Goal: Book appointment/travel/reservation

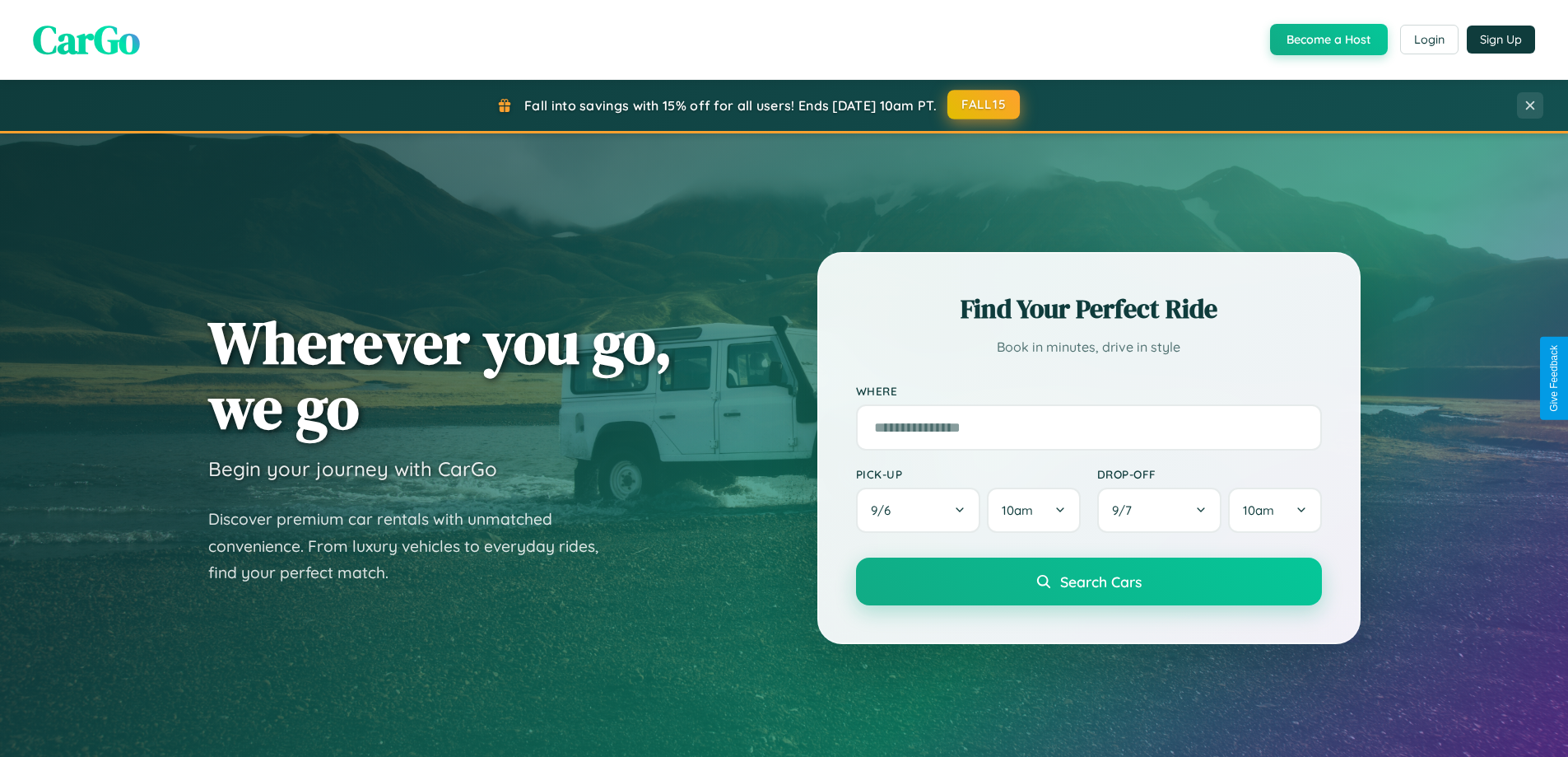
click at [984, 105] on button "FALL15" at bounding box center [983, 104] width 73 height 30
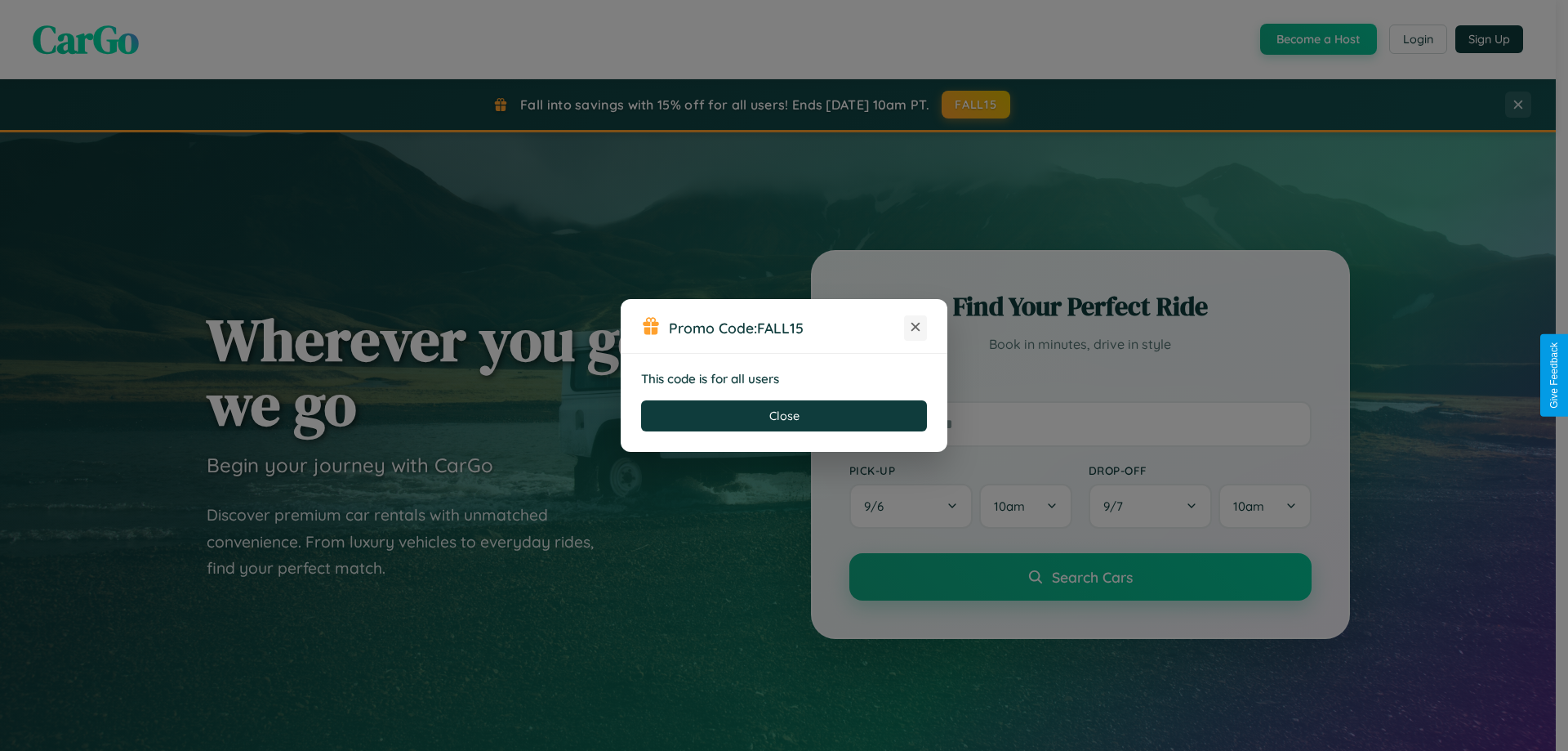
click at [916, 327] on icon at bounding box center [916, 326] width 16 height 16
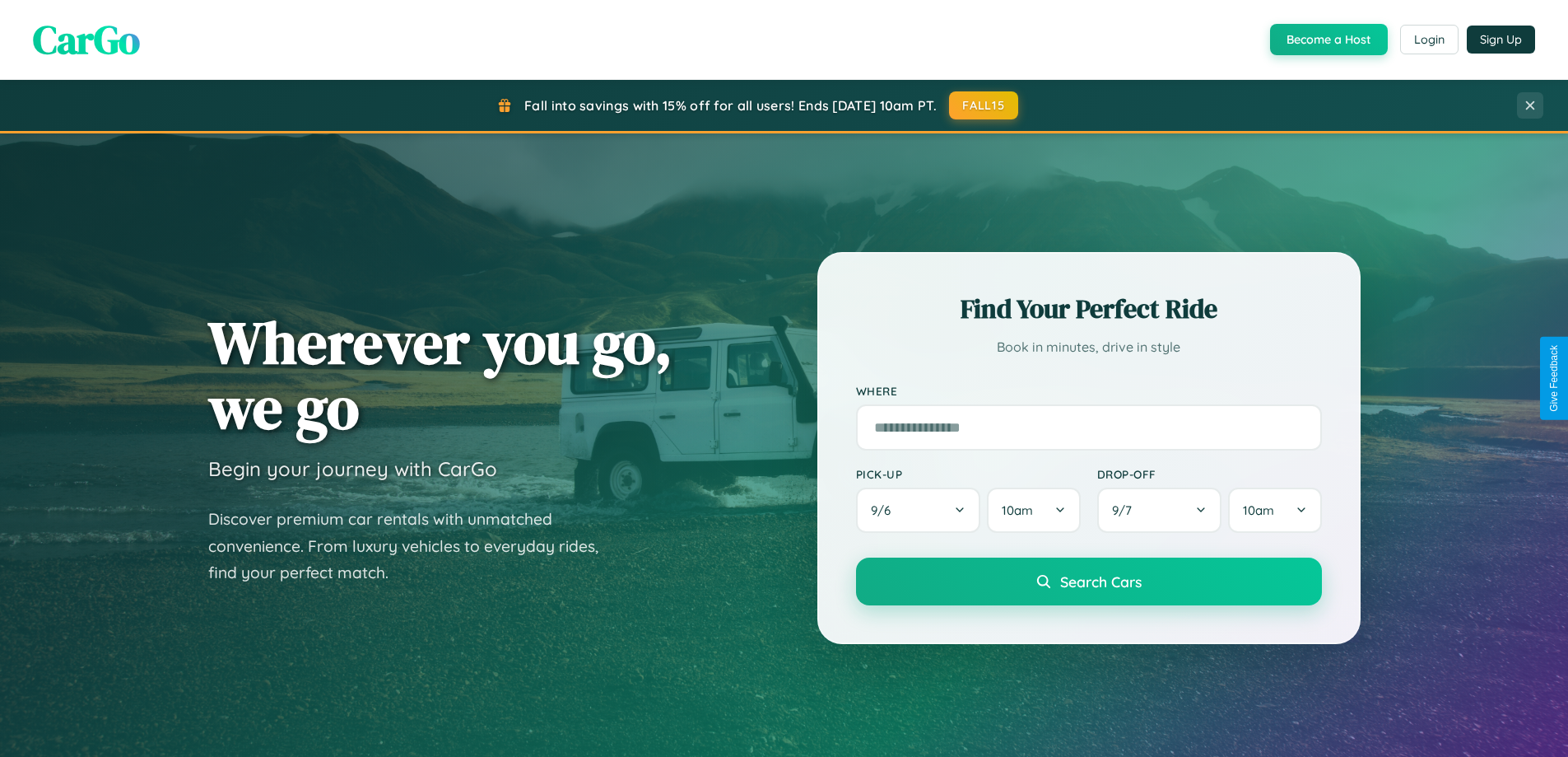
scroll to position [710, 0]
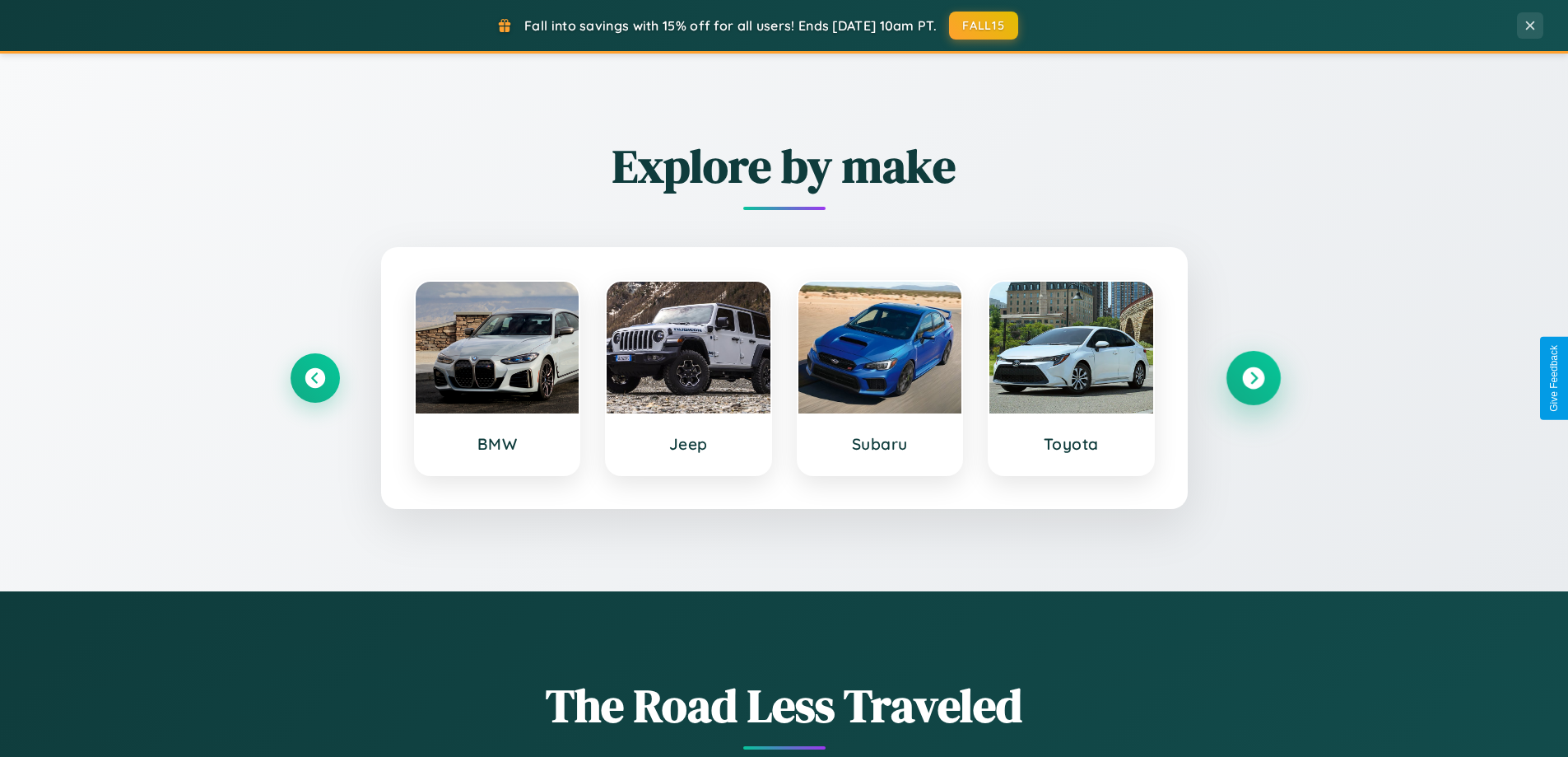
click at [1253, 378] on icon at bounding box center [1253, 378] width 22 height 22
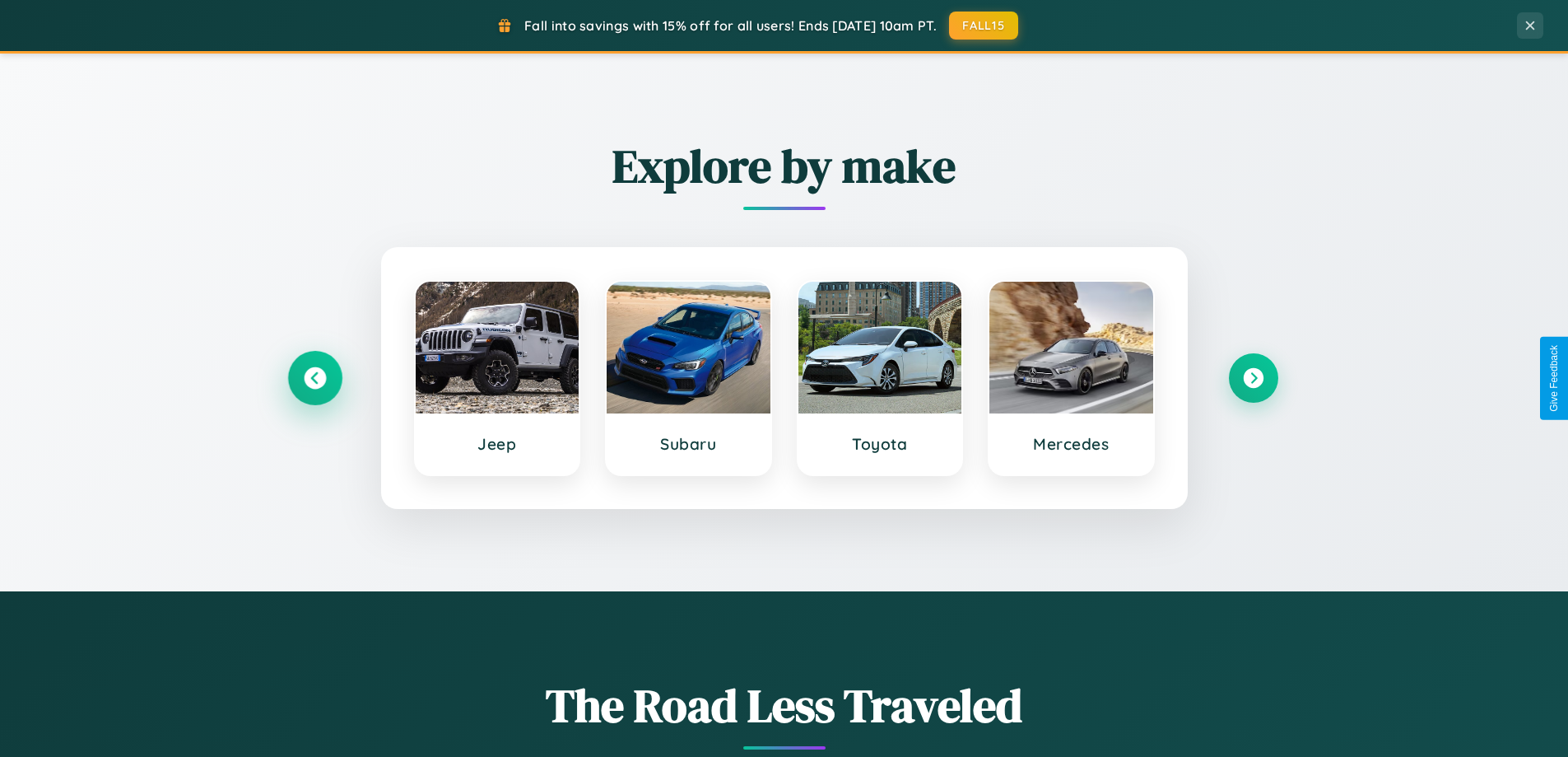
click at [314, 378] on icon at bounding box center [314, 378] width 22 height 22
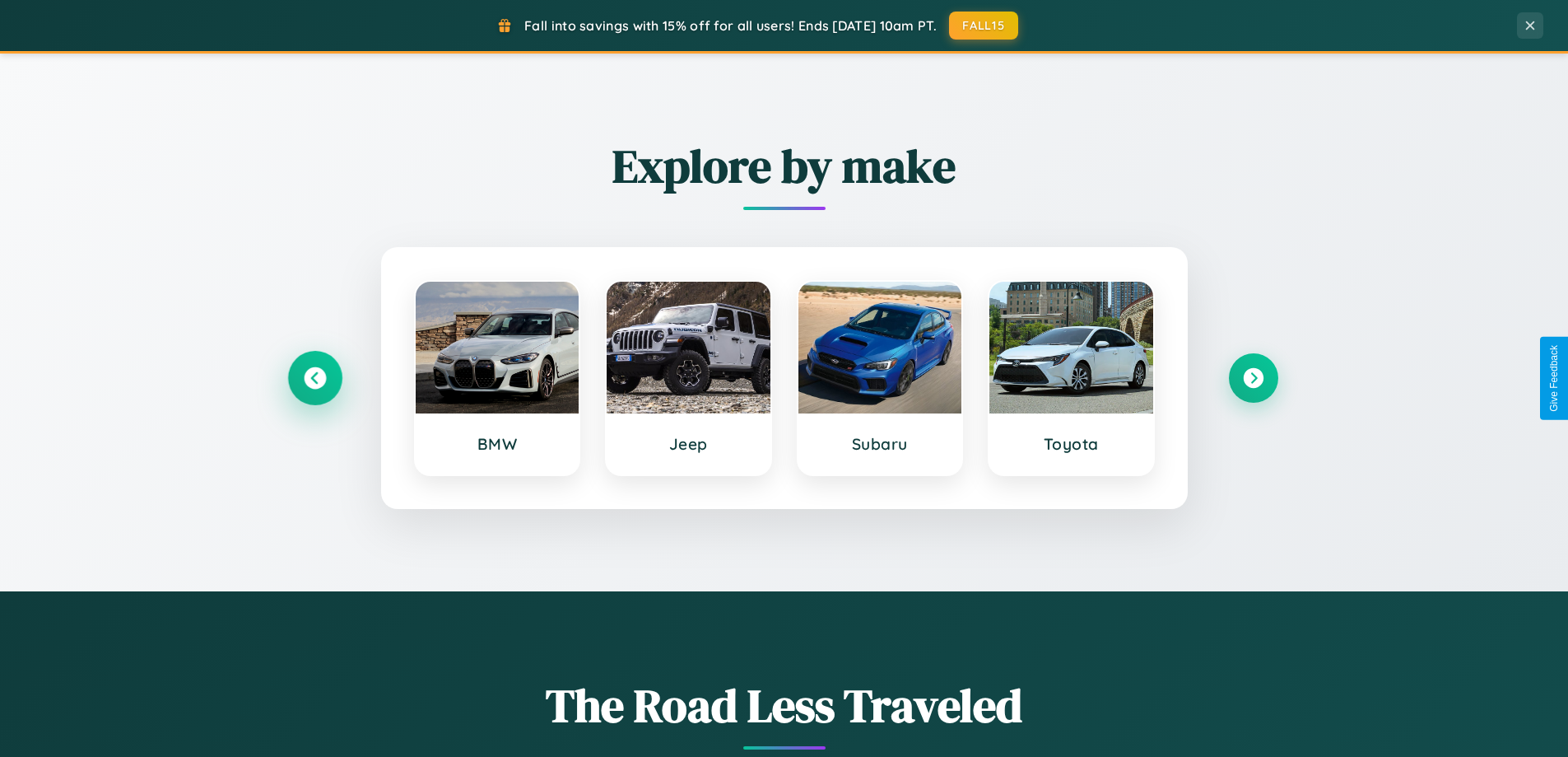
click at [314, 378] on icon at bounding box center [314, 378] width 22 height 22
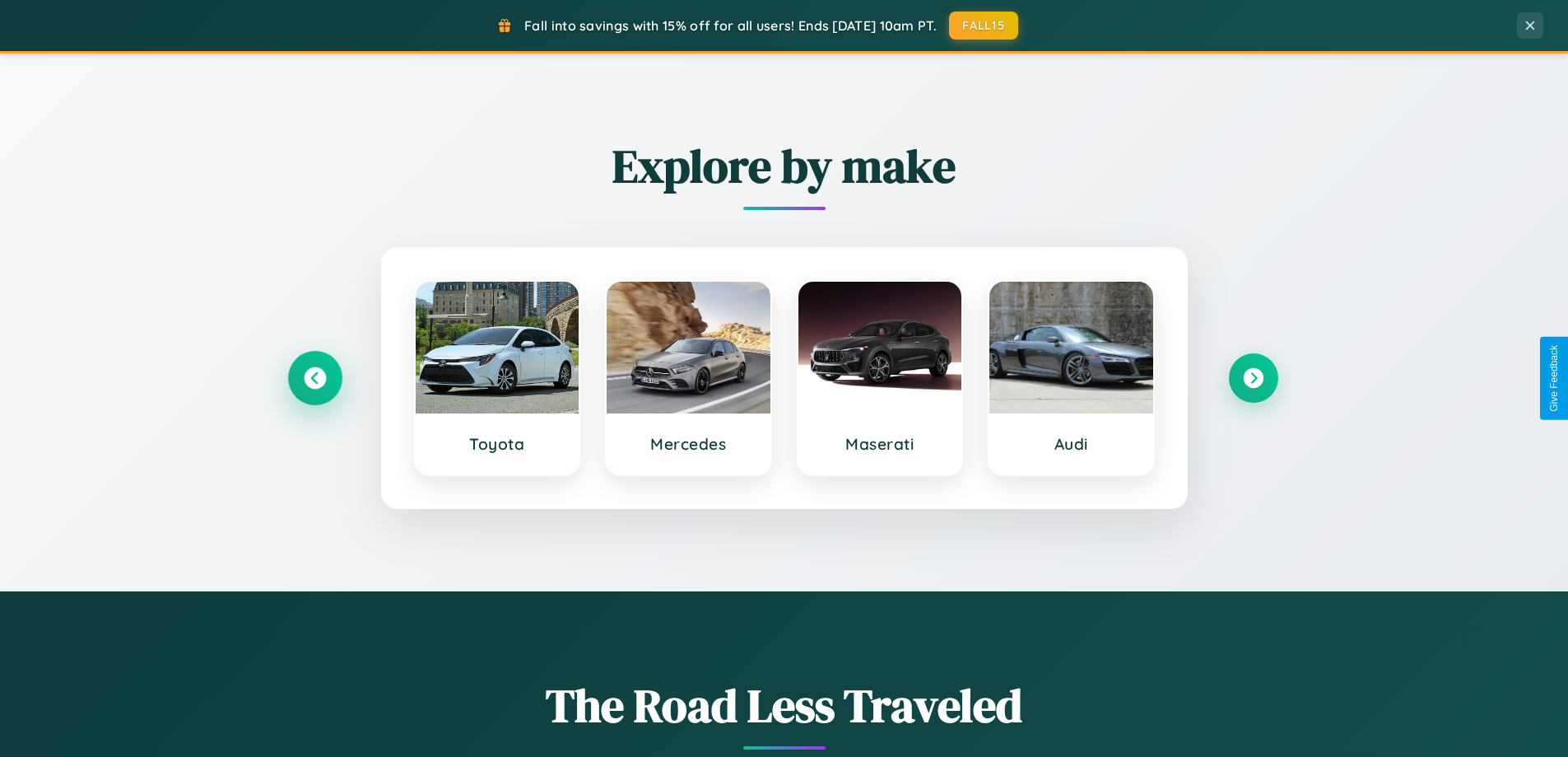
click at [314, 378] on icon at bounding box center [314, 378] width 22 height 22
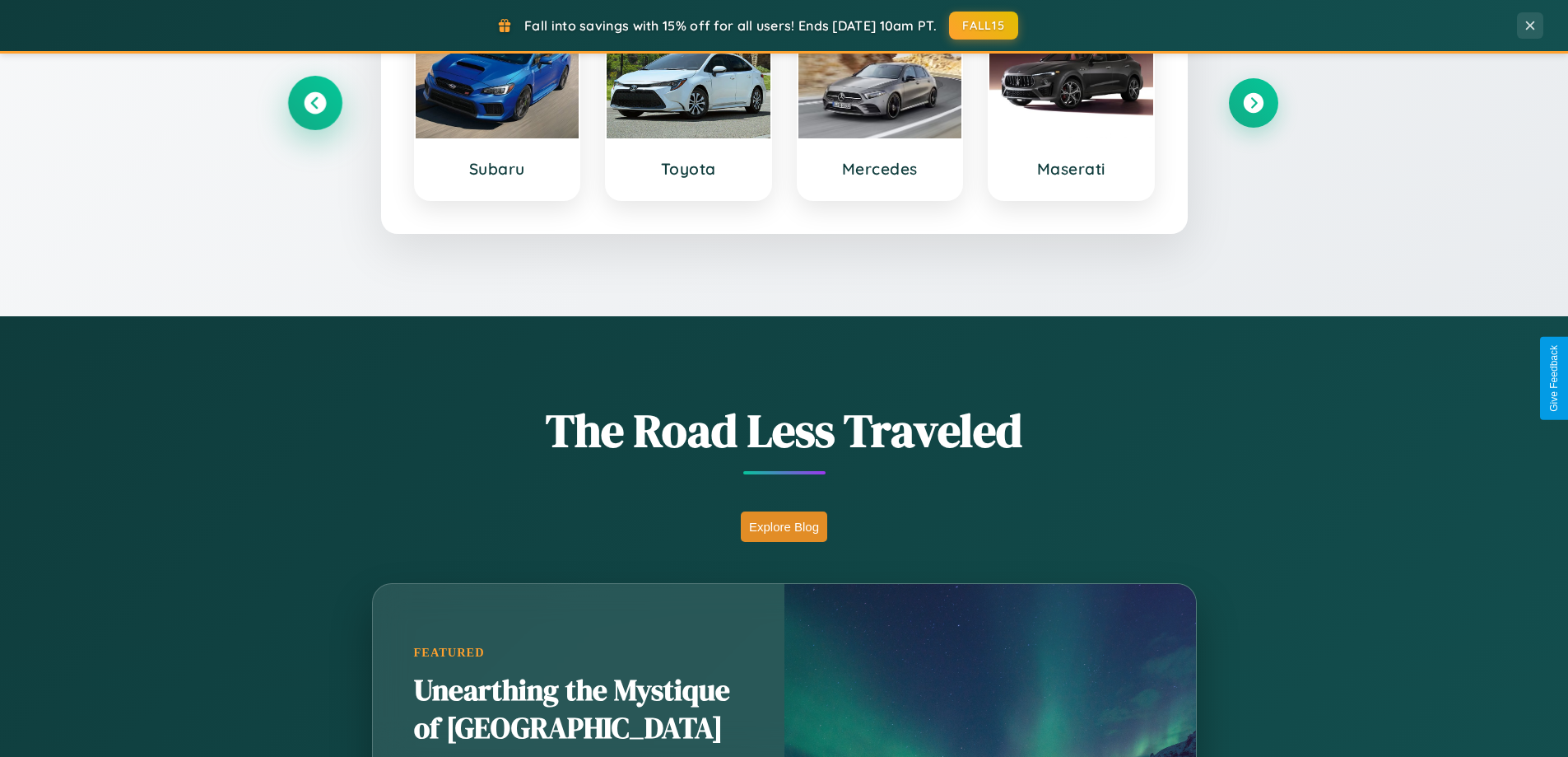
scroll to position [2645, 0]
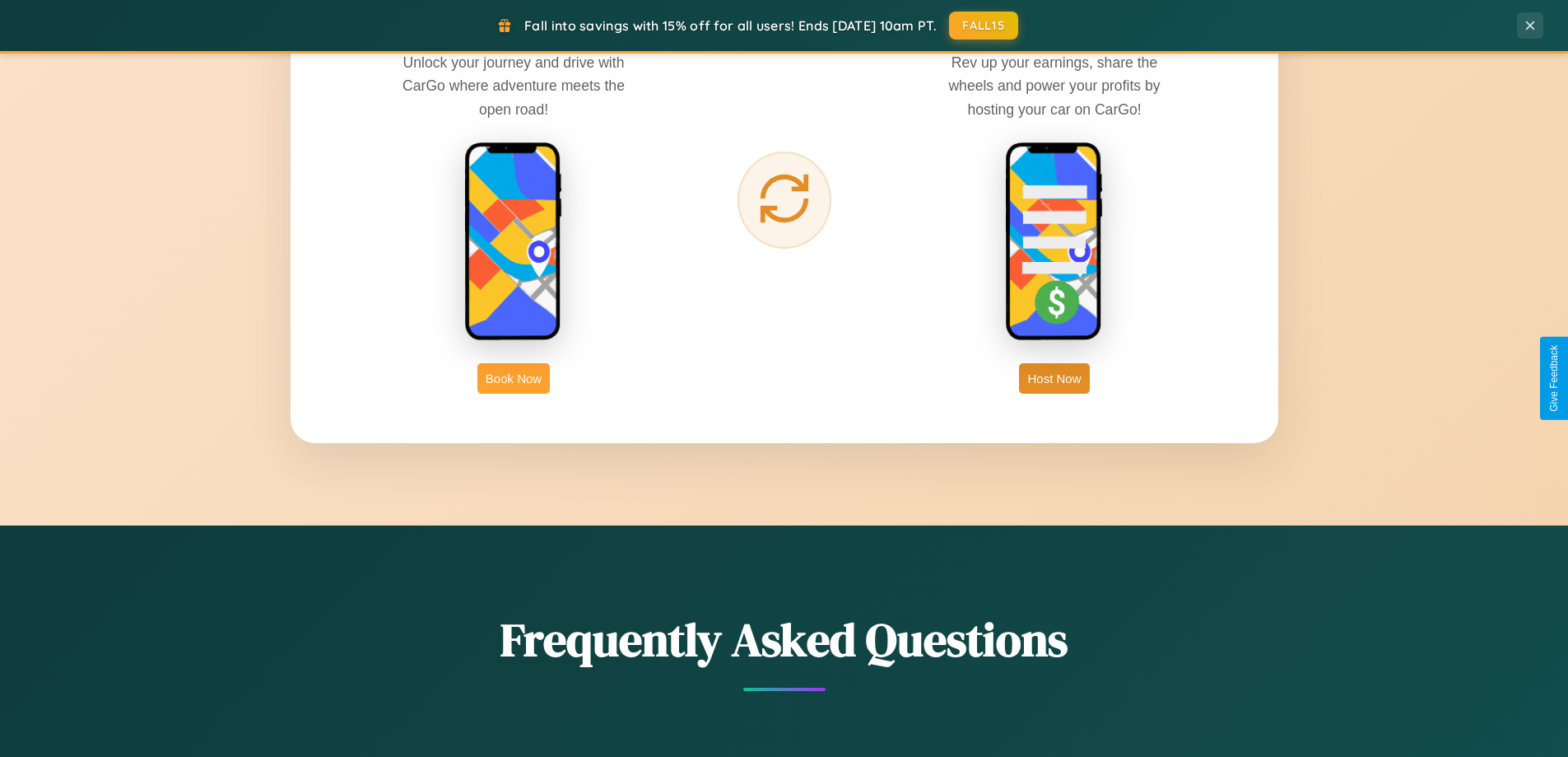
click at [513, 378] on button "Book Now" at bounding box center [513, 378] width 73 height 30
